Goal: Task Accomplishment & Management: Use online tool/utility

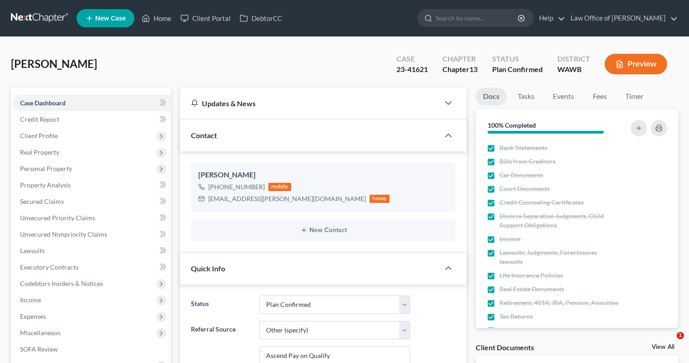
select select "7"
select select "6"
click at [487, 15] on input "search" at bounding box center [477, 18] width 83 height 17
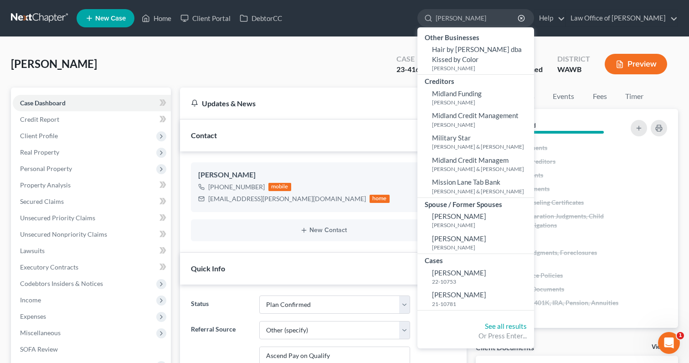
type input "michael murphy"
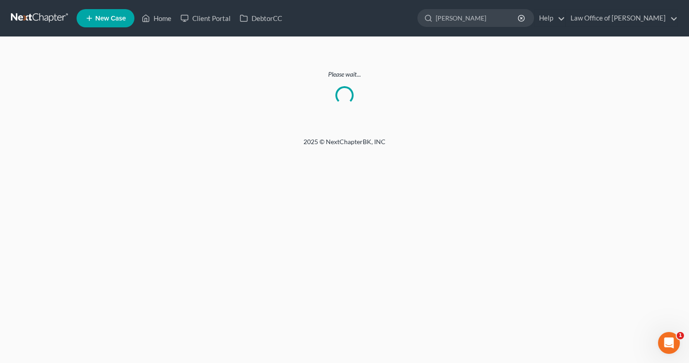
click at [50, 16] on link at bounding box center [40, 18] width 58 height 16
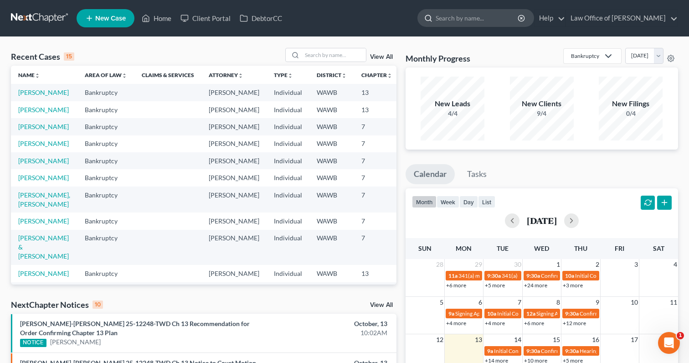
click at [497, 22] on input "search" at bounding box center [477, 18] width 83 height 17
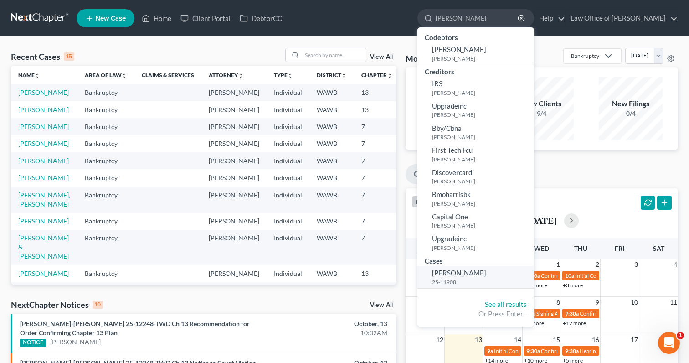
type input "[PERSON_NAME]"
click at [486, 275] on span "[PERSON_NAME]" at bounding box center [459, 272] width 54 height 8
select select "6"
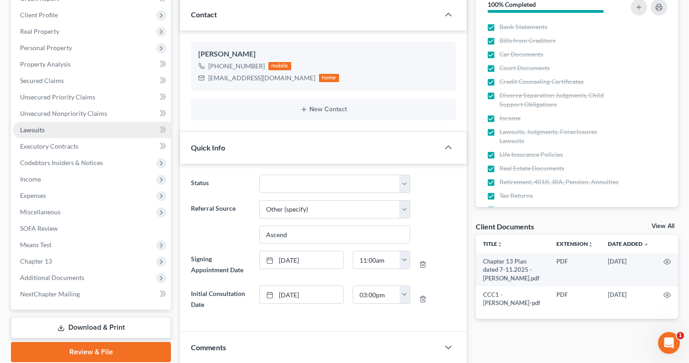
scroll to position [145, 0]
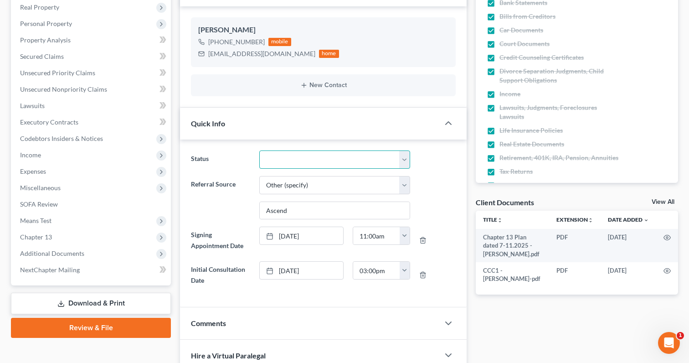
click at [319, 165] on select "Completed Discharged Dismissed Filed In Progress Lead Lost Lead Plan Confirmed …" at bounding box center [334, 159] width 151 height 18
select select "7"
click at [259, 150] on select "Completed Discharged Dismissed Filed In Progress Lead Lost Lead Plan Confirmed …" at bounding box center [334, 159] width 151 height 18
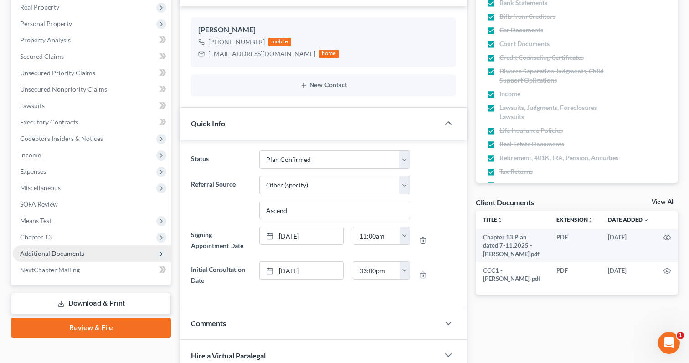
click at [115, 252] on span "Additional Documents" at bounding box center [92, 253] width 158 height 16
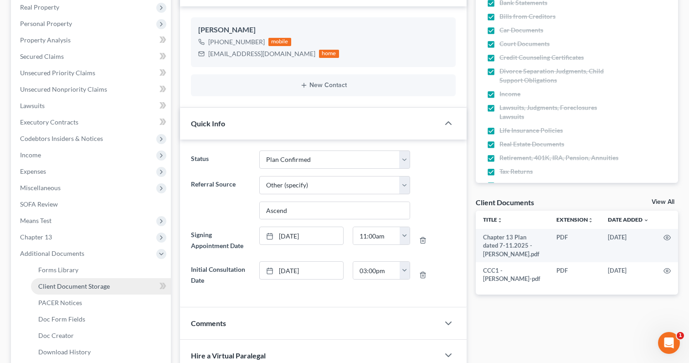
click at [113, 286] on link "Client Document Storage" at bounding box center [101, 286] width 140 height 16
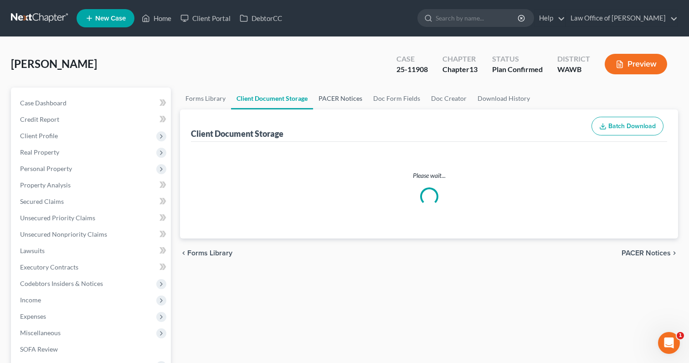
click at [335, 92] on link "PACER Notices" at bounding box center [340, 98] width 55 height 22
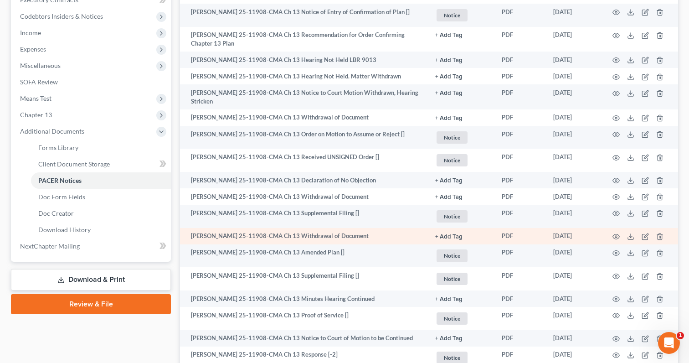
scroll to position [267, 0]
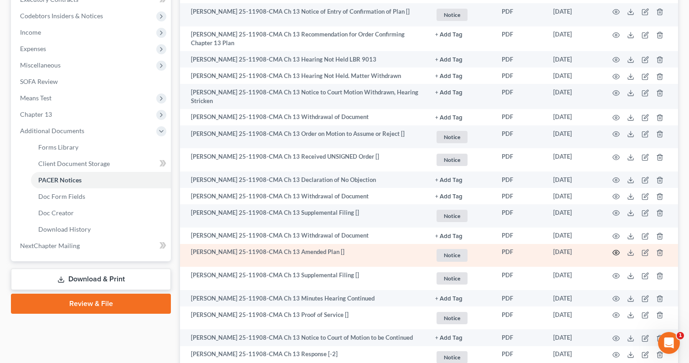
click at [617, 256] on icon "button" at bounding box center [615, 252] width 7 height 7
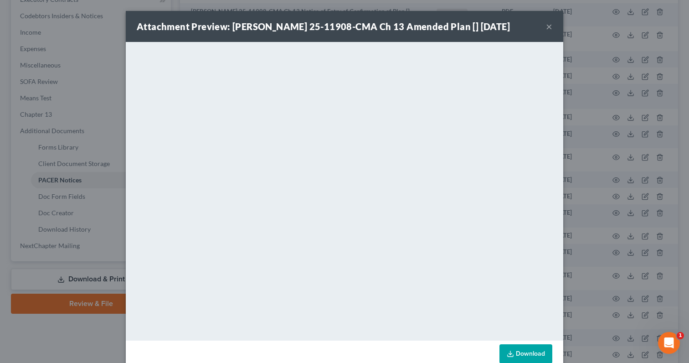
click at [591, 160] on div "Attachment Preview: [PERSON_NAME] 25-11908-CMA Ch 13 Amended Plan [] [DATE] × D…" at bounding box center [344, 181] width 689 height 363
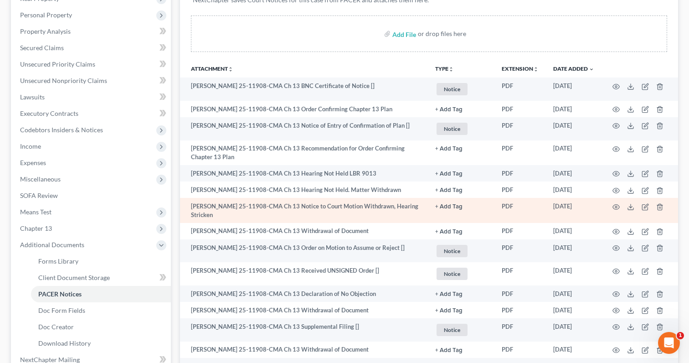
scroll to position [0, 0]
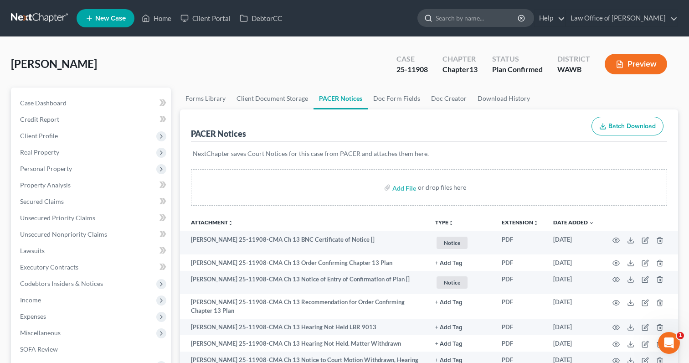
click at [499, 19] on input "search" at bounding box center [477, 18] width 83 height 17
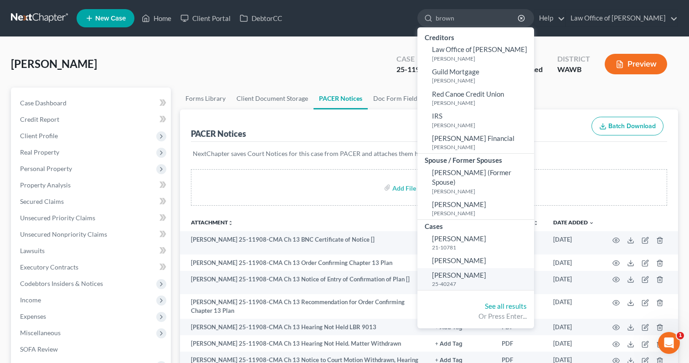
type input "brown"
click at [498, 280] on small "25-40247" at bounding box center [482, 284] width 100 height 8
select select "6"
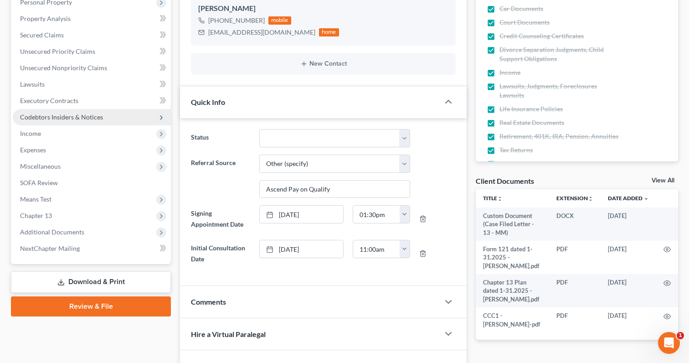
scroll to position [284, 0]
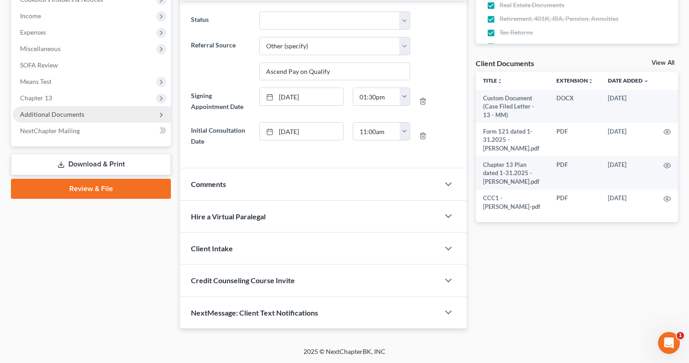
click at [121, 110] on span "Additional Documents" at bounding box center [92, 114] width 158 height 16
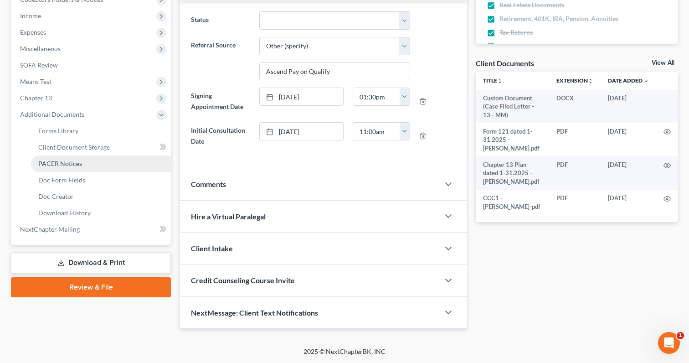
click at [111, 168] on link "PACER Notices" at bounding box center [101, 163] width 140 height 16
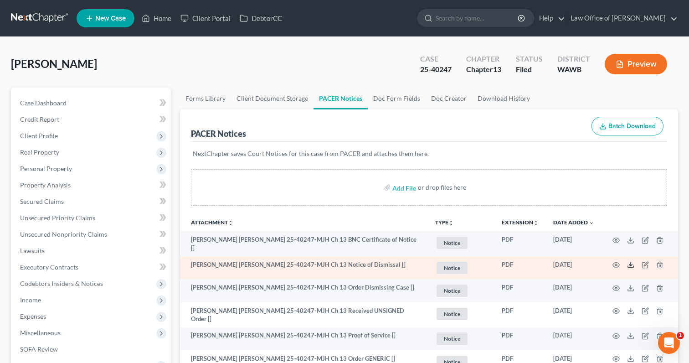
click at [632, 264] on icon at bounding box center [630, 264] width 7 height 7
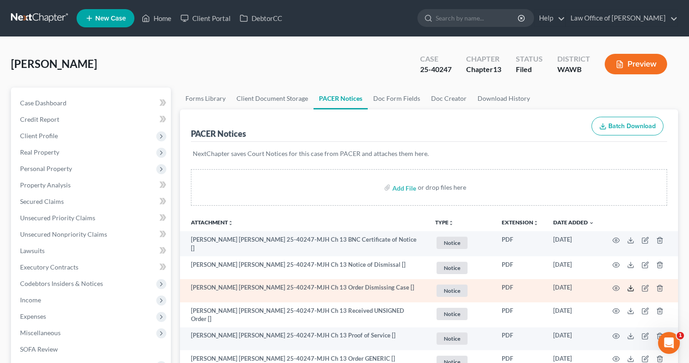
click at [630, 288] on icon at bounding box center [630, 287] width 7 height 7
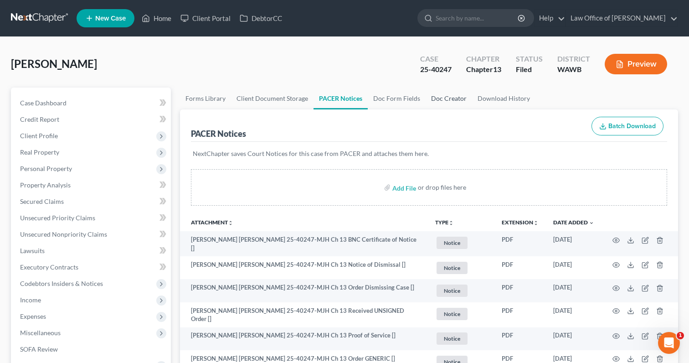
click at [452, 99] on link "Doc Creator" at bounding box center [449, 98] width 46 height 22
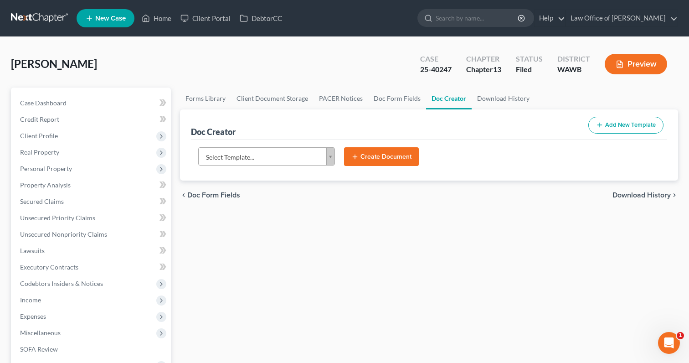
click at [323, 153] on body "Home New Case Client Portal DebtorCC Law Office of [PERSON_NAME] Tse [EMAIL_ADD…" at bounding box center [344, 308] width 689 height 616
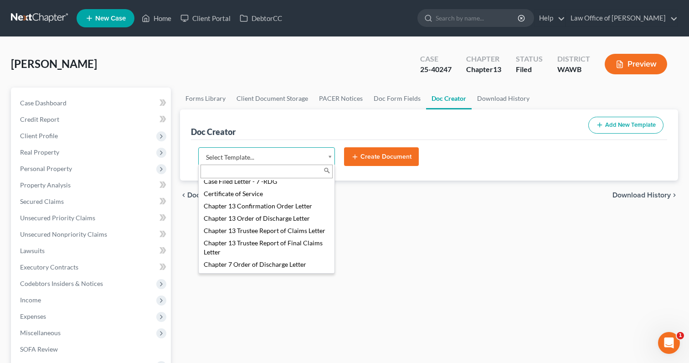
scroll to position [196, 0]
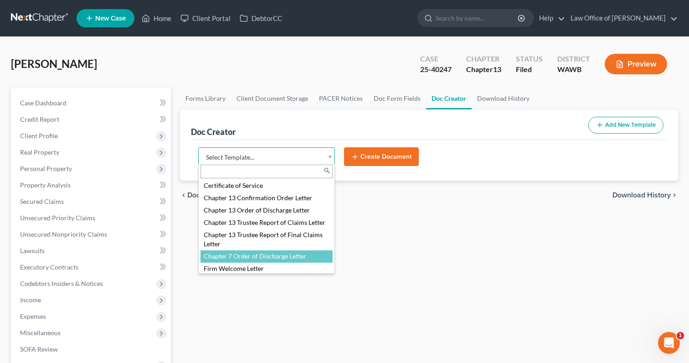
drag, startPoint x: 278, startPoint y: 213, endPoint x: 298, endPoint y: 275, distance: 65.0
click at [298, 275] on body "Home New Case Client Portal DebtorCC Law Office of [PERSON_NAME] Tse [EMAIL_ADD…" at bounding box center [344, 308] width 689 height 616
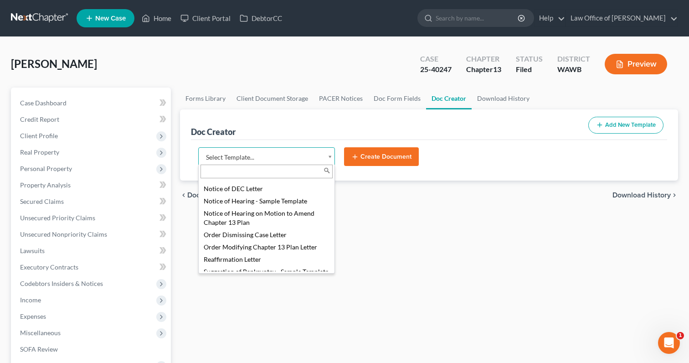
scroll to position [406, 0]
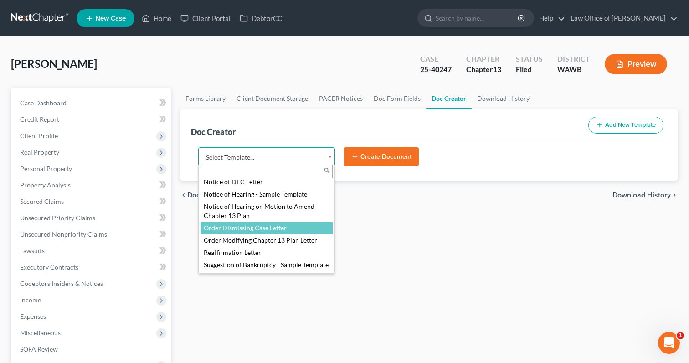
select select "104800"
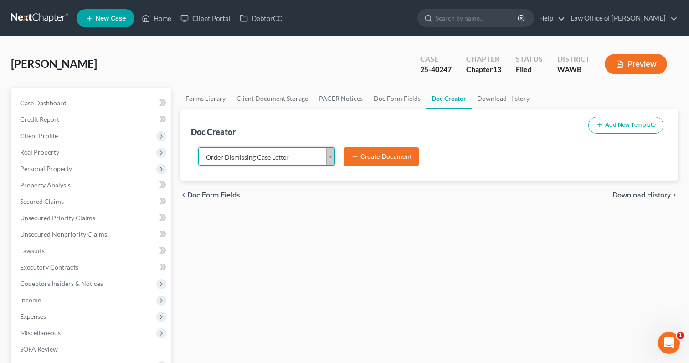
click at [365, 158] on button "Create Document" at bounding box center [381, 156] width 75 height 19
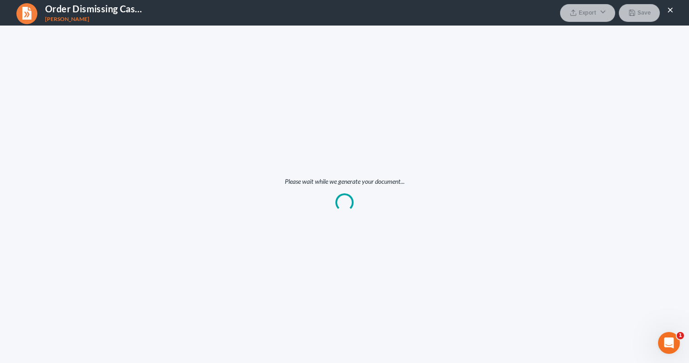
scroll to position [0, 0]
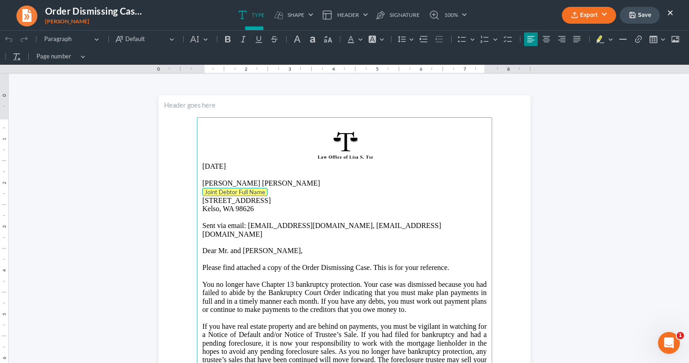
click at [266, 195] on tag "Joint Debtor Full Name" at bounding box center [234, 192] width 65 height 8
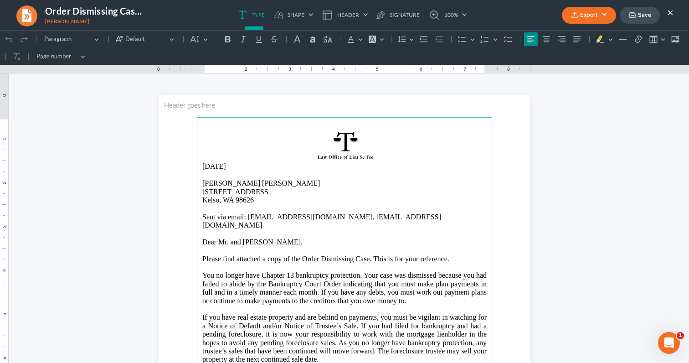
drag, startPoint x: 245, startPoint y: 164, endPoint x: 189, endPoint y: 164, distance: 56.0
click at [189, 164] on section "[DATE] [PERSON_NAME] [PERSON_NAME] [STREET_ADDRESS] Sent via email: [EMAIL_ADDR…" at bounding box center [345, 335] width 372 height 481
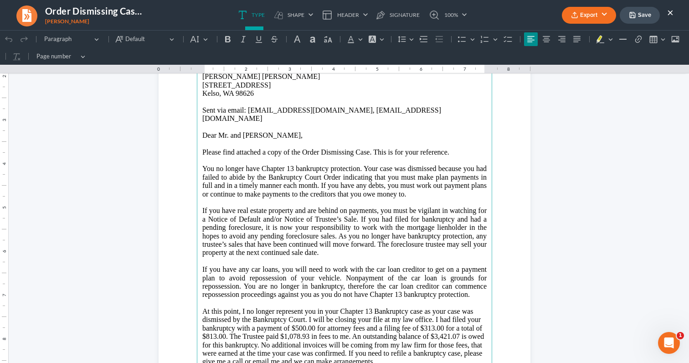
scroll to position [107, 0]
click at [605, 11] on button "Export" at bounding box center [589, 15] width 54 height 17
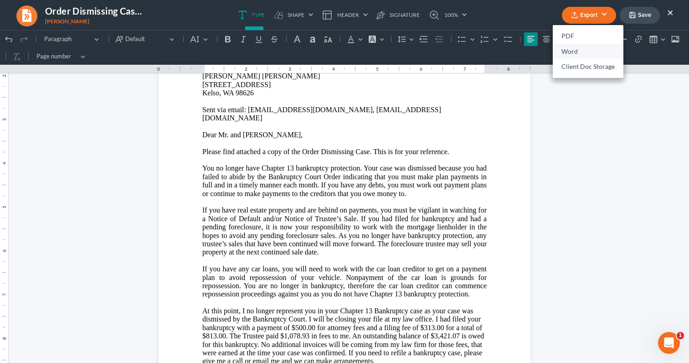
click at [580, 51] on link "Word" at bounding box center [588, 51] width 71 height 15
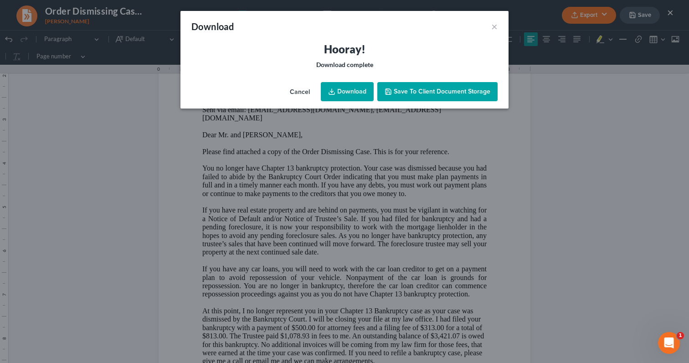
click at [356, 94] on link "Download" at bounding box center [347, 91] width 53 height 19
click at [439, 31] on div "Download ×" at bounding box center [344, 26] width 328 height 31
click at [496, 26] on button "×" at bounding box center [494, 26] width 6 height 11
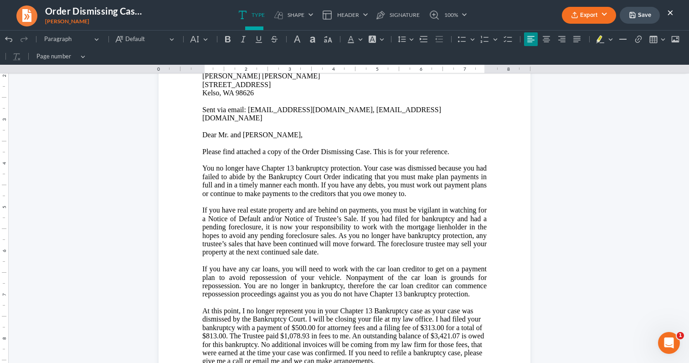
click at [638, 12] on button "Save" at bounding box center [640, 15] width 40 height 17
click at [668, 12] on button "×" at bounding box center [670, 12] width 6 height 11
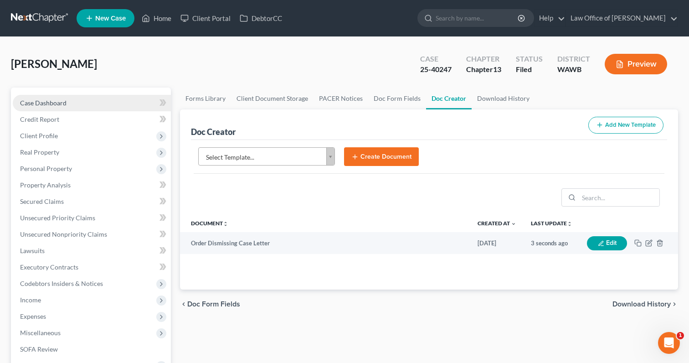
click at [88, 107] on link "Case Dashboard" at bounding box center [92, 103] width 158 height 16
select select "6"
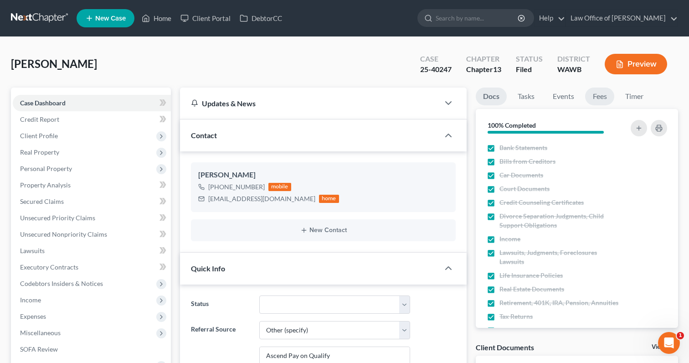
click at [605, 97] on link "Fees" at bounding box center [599, 96] width 29 height 18
